Goal: Find specific page/section: Find specific page/section

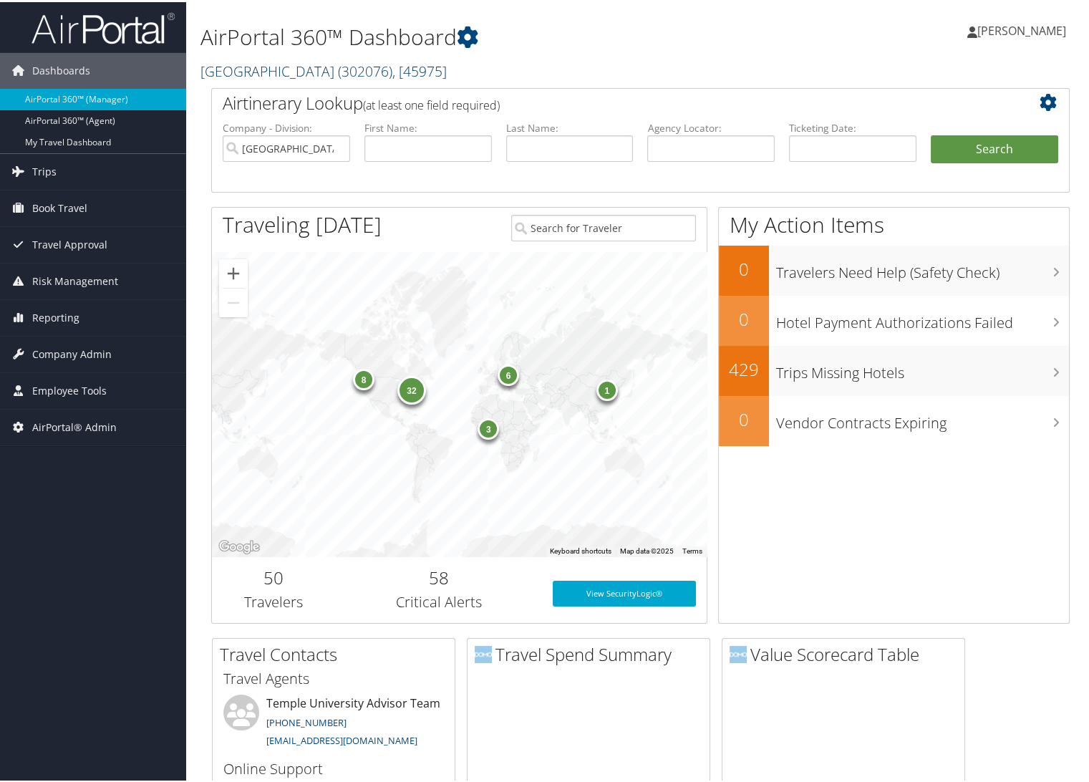
click at [240, 64] on link "Temple University ( 302076 ) , [ 45975 ]" at bounding box center [324, 68] width 246 height 19
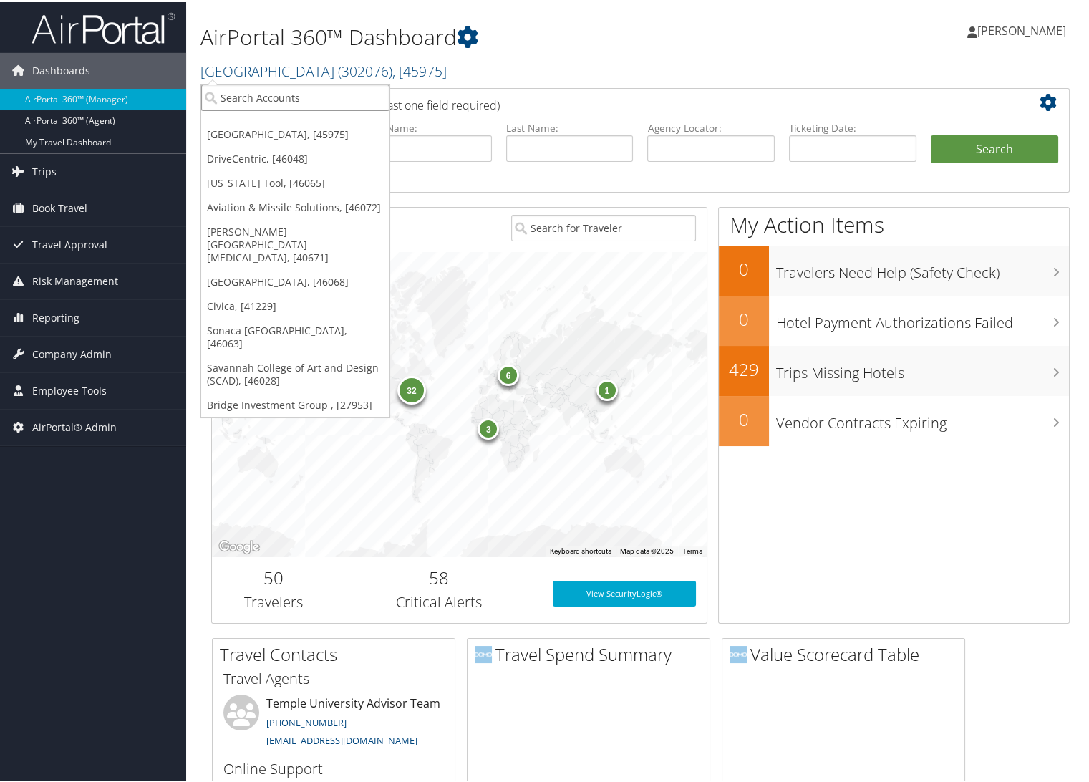
click at [271, 97] on input "search" at bounding box center [295, 95] width 188 height 27
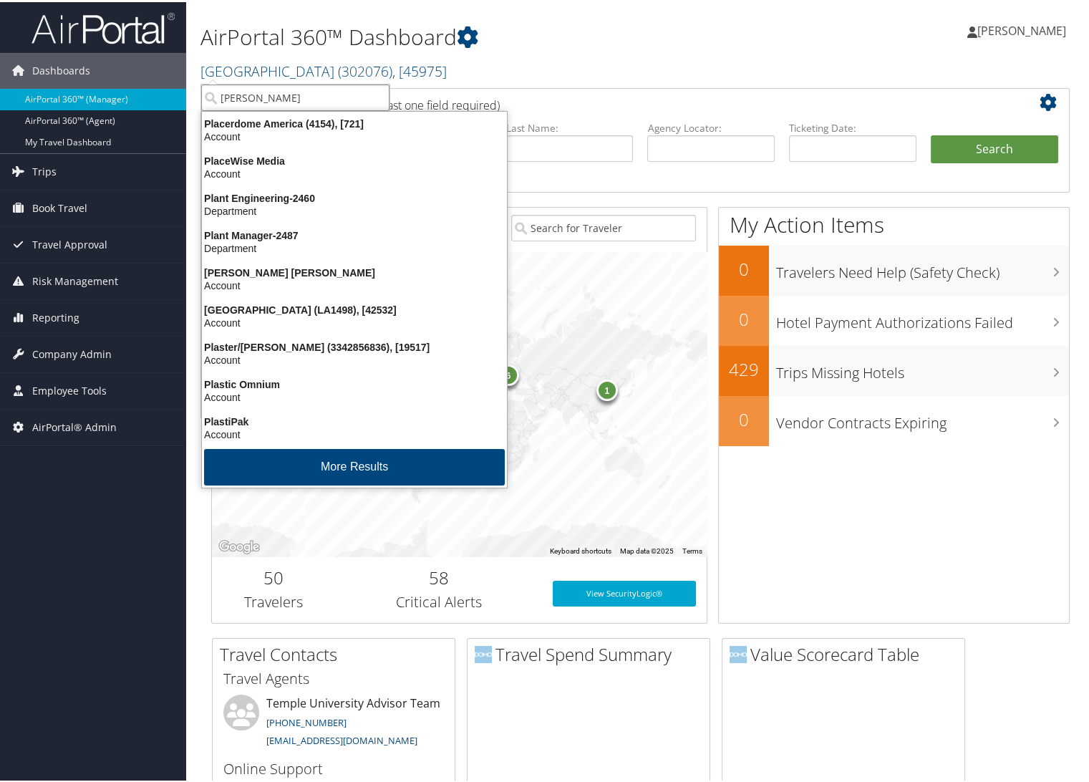
type input "platte"
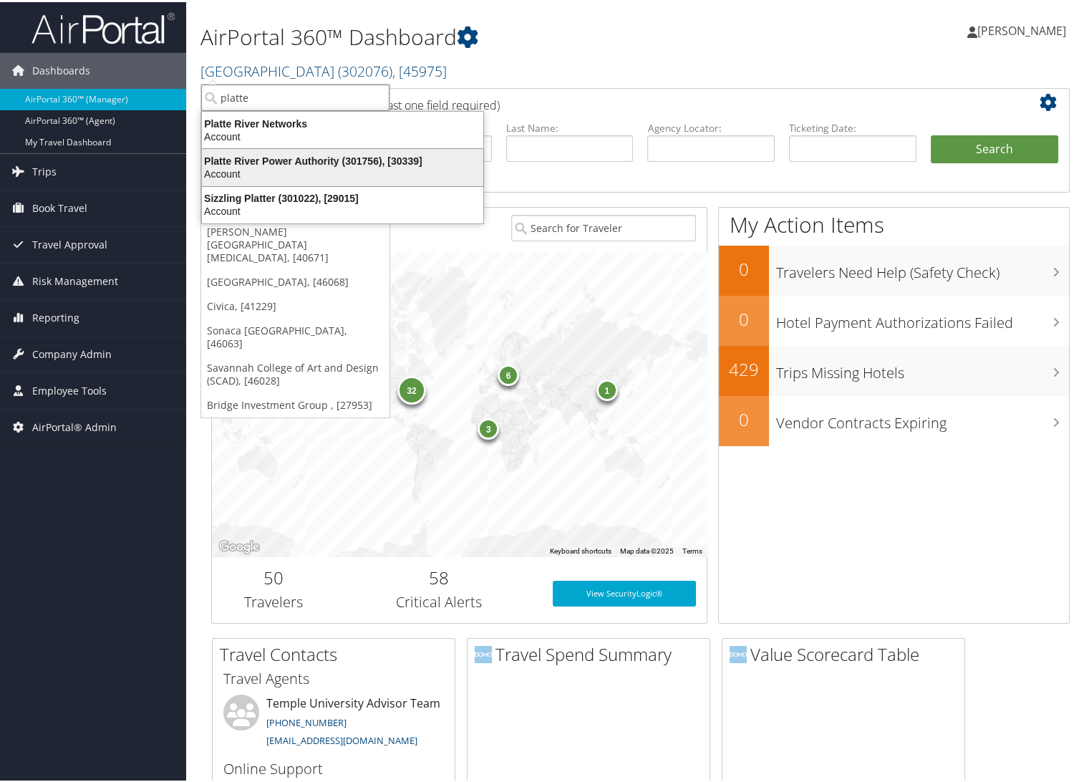
click at [285, 163] on div "Platte River Power Authority (301756), [30339]" at bounding box center [342, 159] width 299 height 13
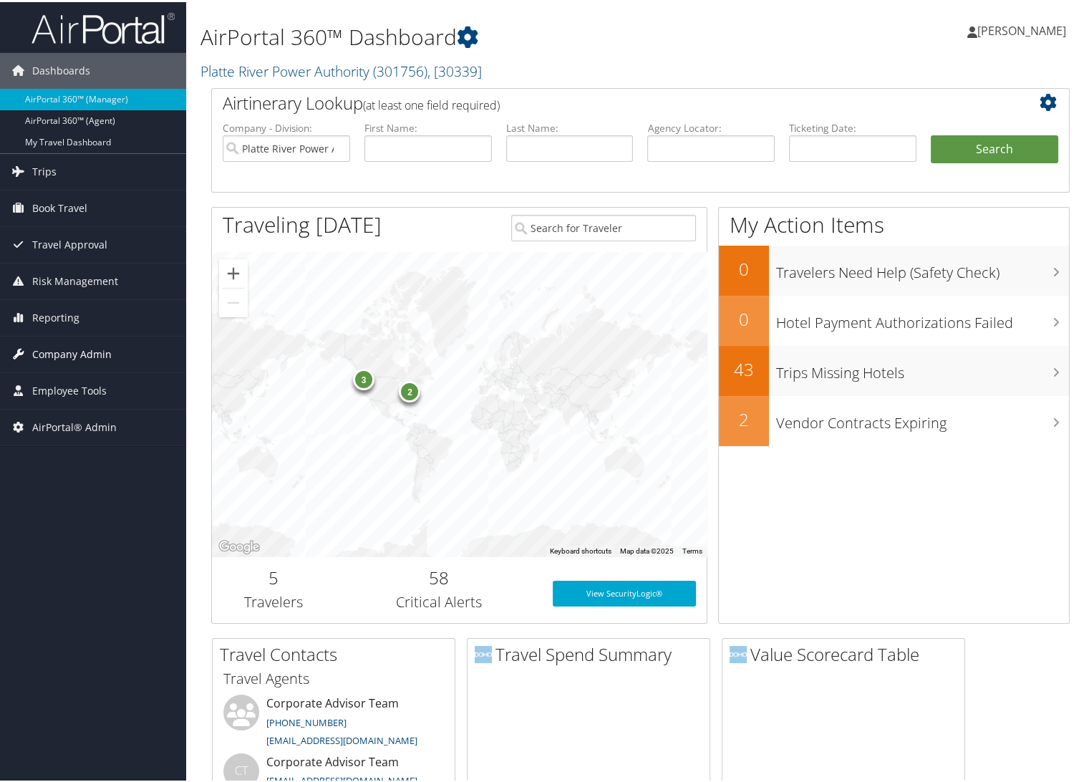
click at [77, 353] on span "Company Admin" at bounding box center [72, 352] width 80 height 36
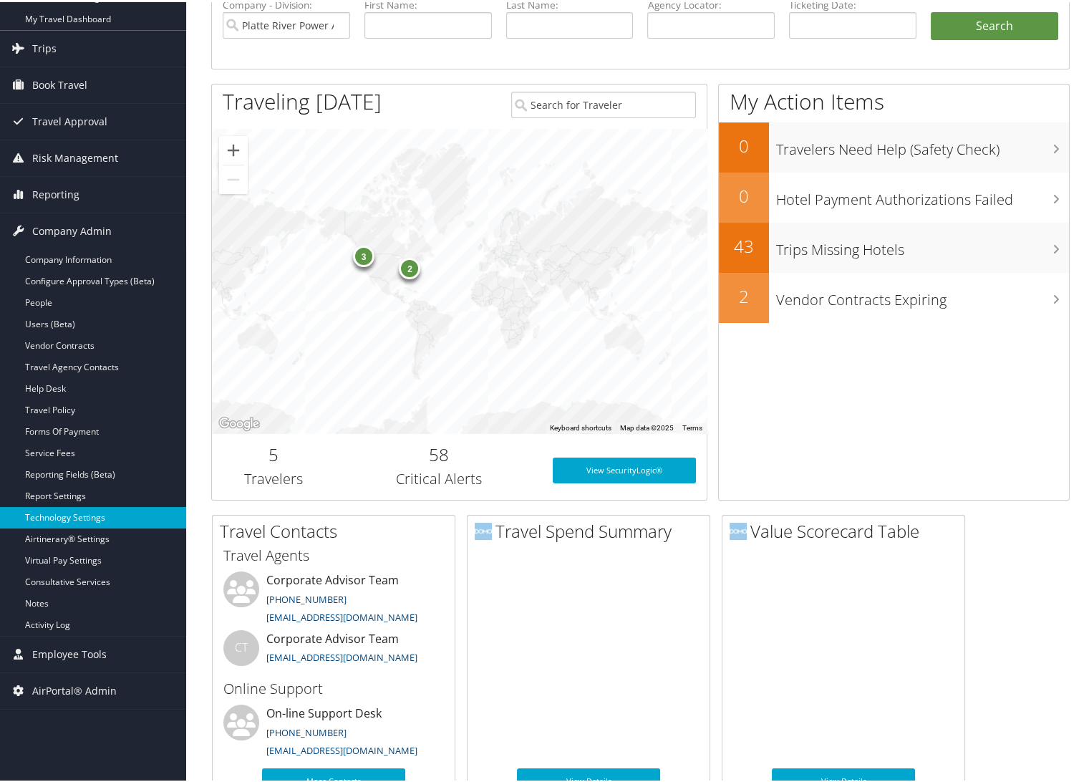
scroll to position [159, 0]
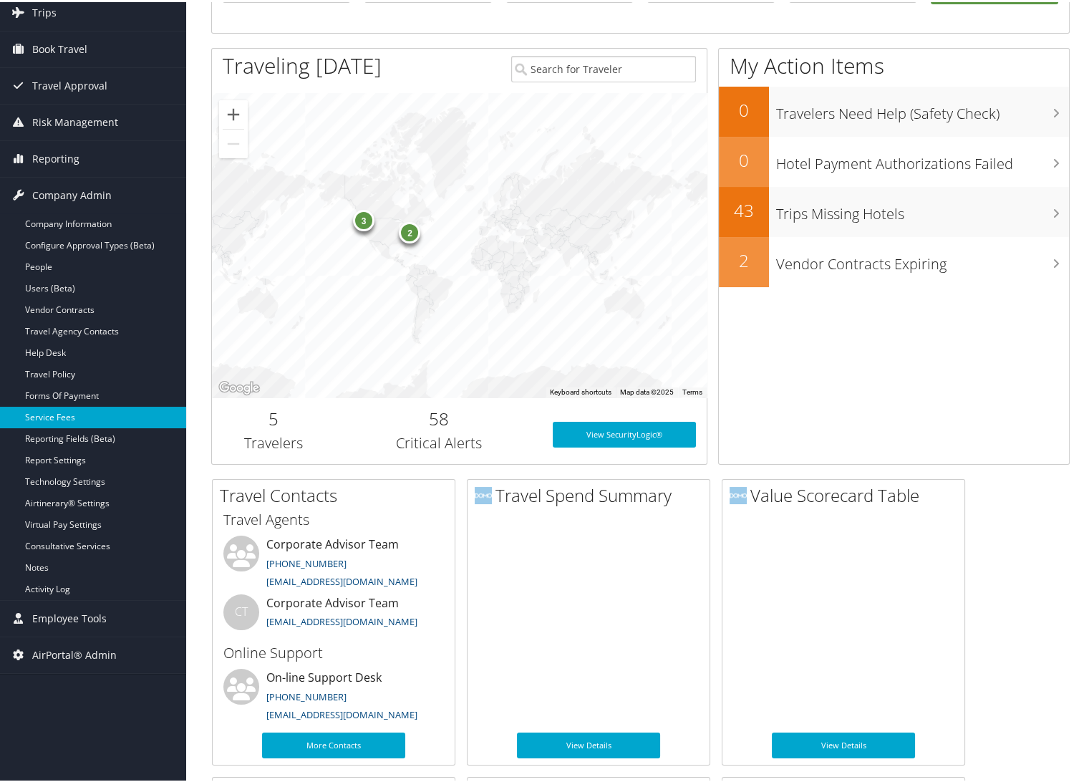
click at [63, 413] on link "Service Fees" at bounding box center [93, 415] width 186 height 21
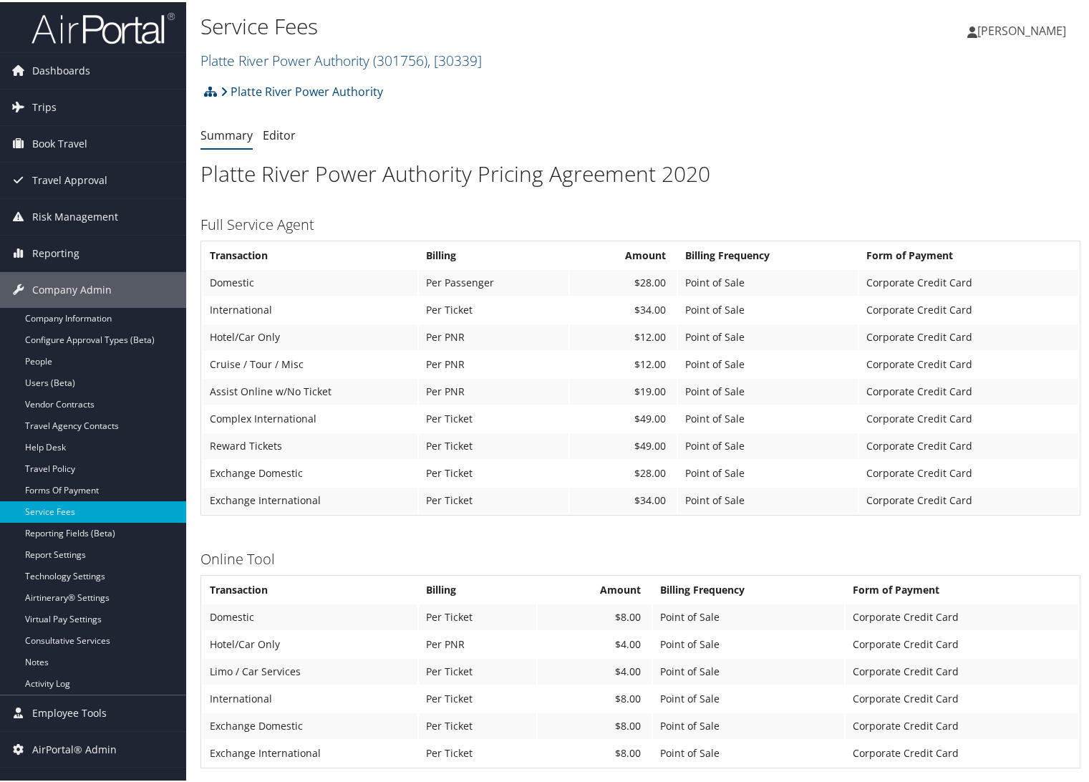
click at [92, 30] on img at bounding box center [103, 26] width 143 height 34
